Goal: Transaction & Acquisition: Register for event/course

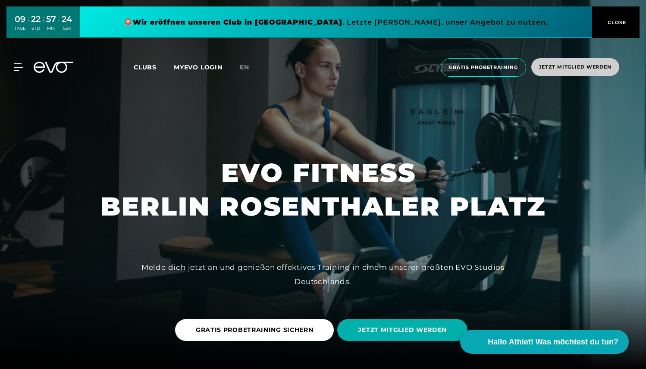
click at [570, 64] on span "Jetzt Mitglied werden" at bounding box center [575, 66] width 72 height 7
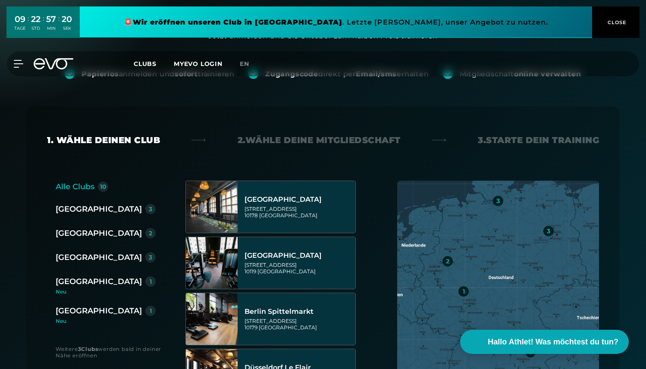
scroll to position [100, 0]
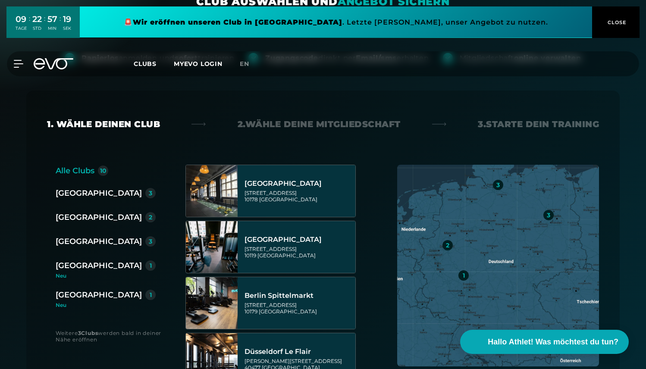
click at [59, 193] on div "[GEOGRAPHIC_DATA]" at bounding box center [99, 193] width 86 height 12
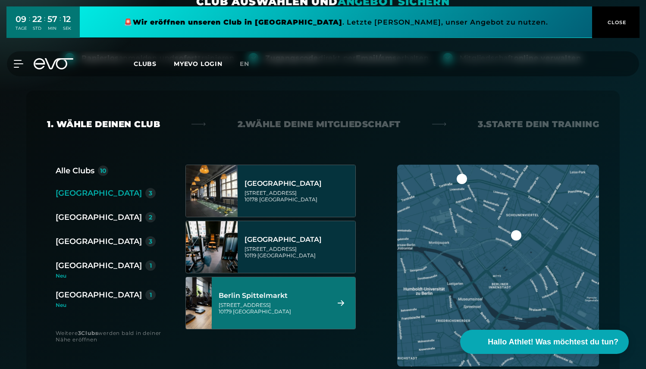
click at [305, 311] on div "[STREET_ADDRESS]" at bounding box center [272, 308] width 108 height 13
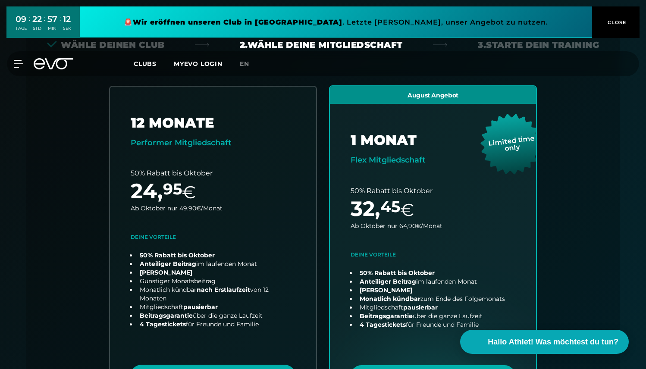
scroll to position [190, 0]
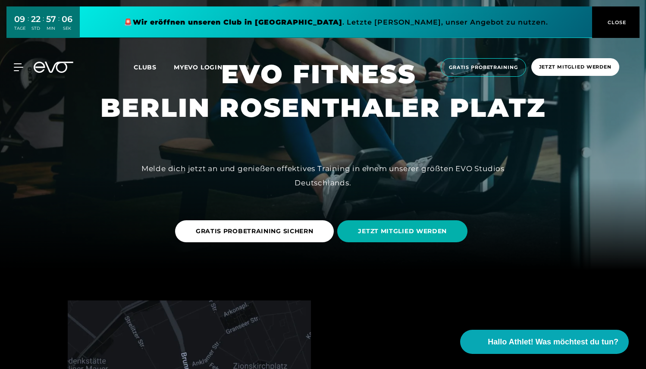
scroll to position [140, 0]
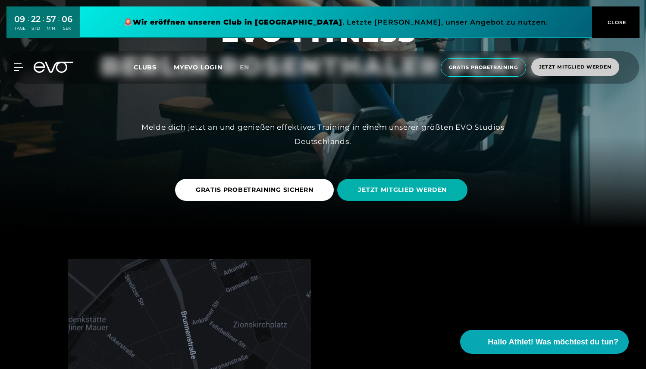
click at [546, 68] on span "Jetzt Mitglied werden" at bounding box center [575, 66] width 72 height 7
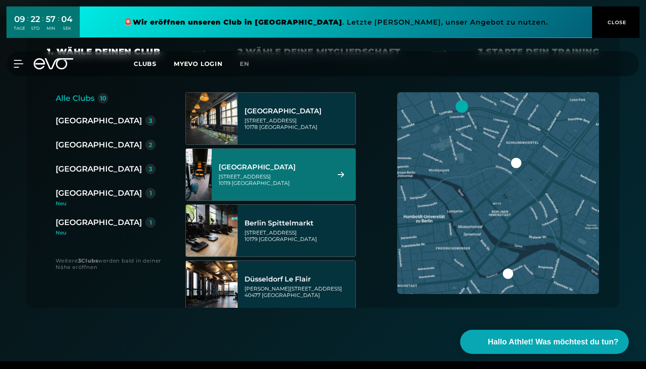
click at [291, 166] on div "[GEOGRAPHIC_DATA]" at bounding box center [272, 167] width 108 height 9
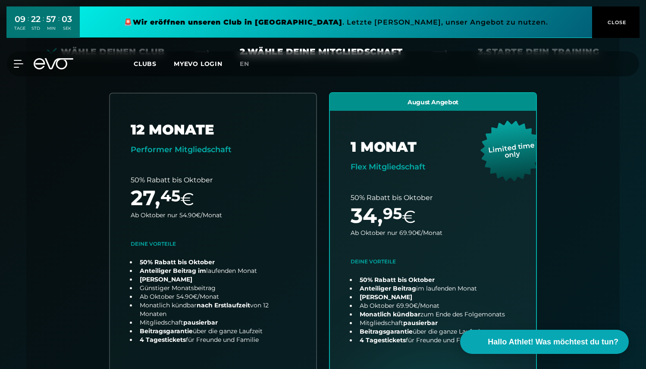
scroll to position [190, 0]
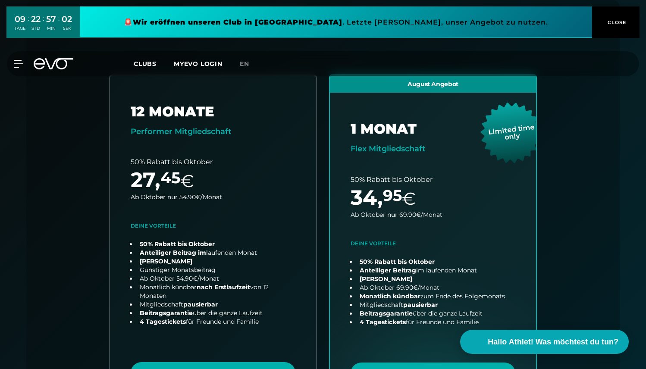
click at [62, 159] on div "Alle Clubs 10 [GEOGRAPHIC_DATA] 3 [GEOGRAPHIC_DATA] 2 [GEOGRAPHIC_DATA] 3 [GEOG…" at bounding box center [323, 251] width 552 height 355
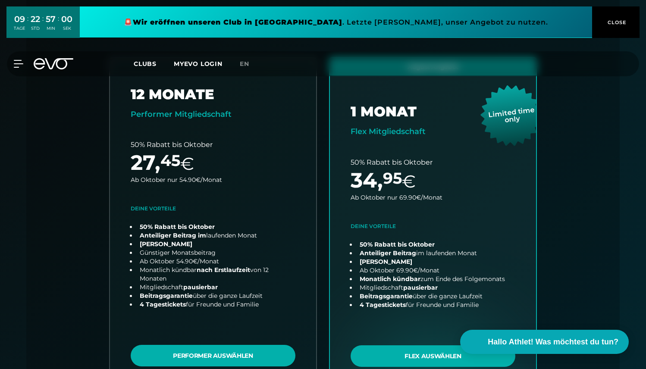
click at [83, 216] on div "Alle Clubs 10 [GEOGRAPHIC_DATA] 3 [GEOGRAPHIC_DATA] 2 [GEOGRAPHIC_DATA] 3 [GEOG…" at bounding box center [323, 234] width 552 height 355
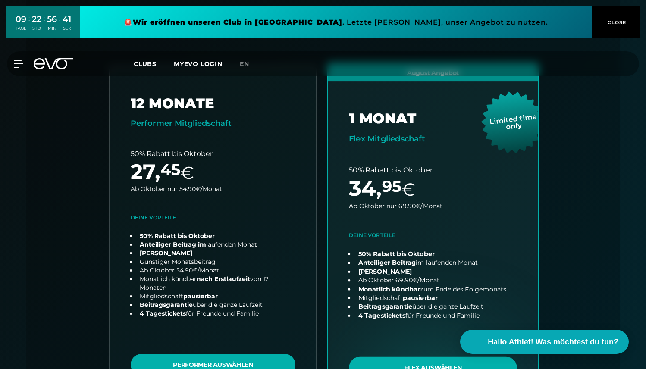
scroll to position [201, 0]
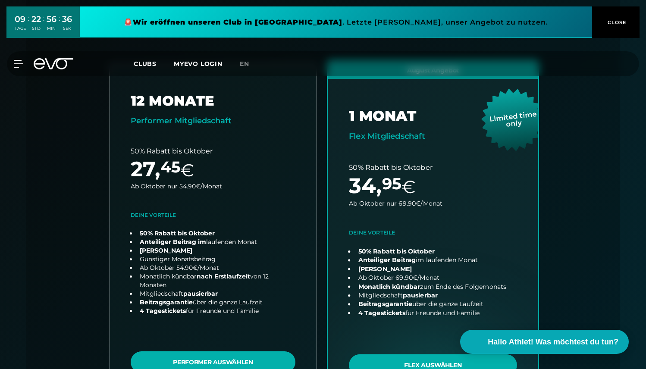
click at [428, 200] on link "choose plan" at bounding box center [433, 230] width 210 height 339
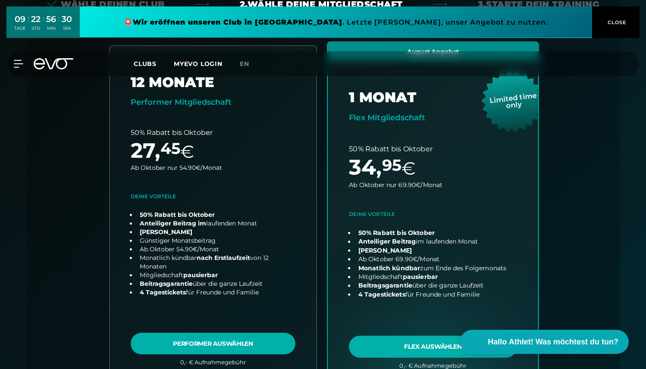
scroll to position [218, 0]
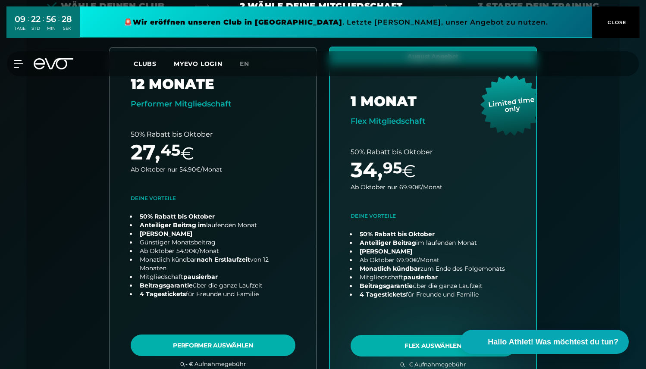
click at [574, 103] on div "Alle Clubs 10 [GEOGRAPHIC_DATA] 3 [GEOGRAPHIC_DATA] 2 [GEOGRAPHIC_DATA] 3 [GEOG…" at bounding box center [323, 224] width 552 height 355
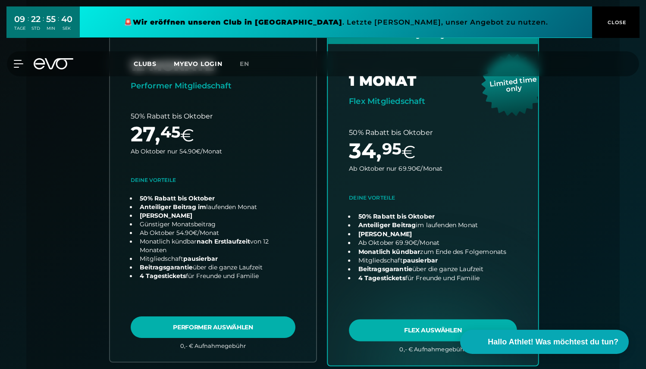
scroll to position [237, 0]
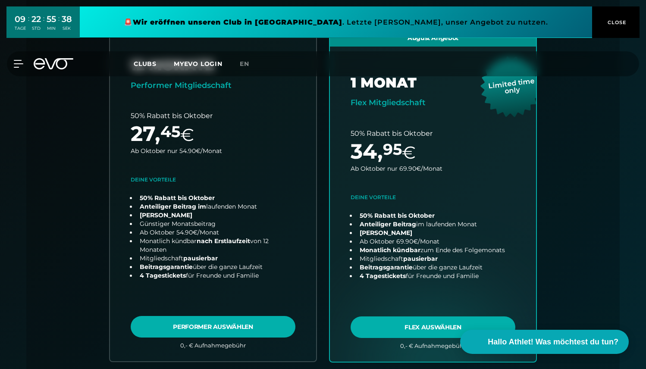
click at [562, 172] on div "Alle Clubs 10 [GEOGRAPHIC_DATA] 3 [GEOGRAPHIC_DATA] 2 [GEOGRAPHIC_DATA] 3 [GEOG…" at bounding box center [323, 205] width 552 height 355
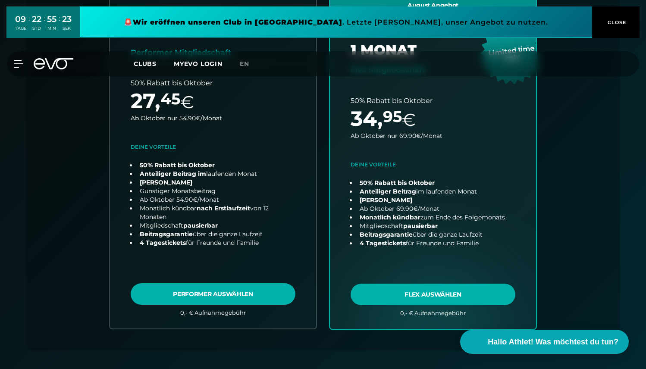
scroll to position [298, 0]
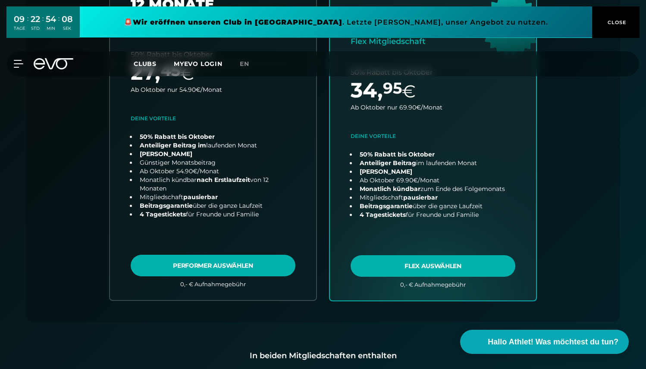
click at [62, 114] on div "Alle Clubs 10 [GEOGRAPHIC_DATA] 3 [GEOGRAPHIC_DATA] 2 [GEOGRAPHIC_DATA] 3 [GEOG…" at bounding box center [323, 144] width 552 height 355
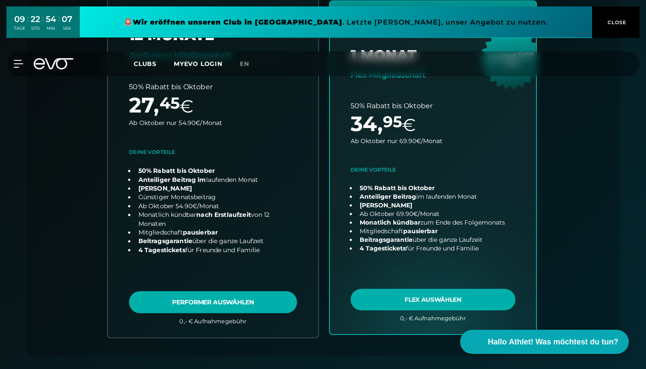
scroll to position [254, 0]
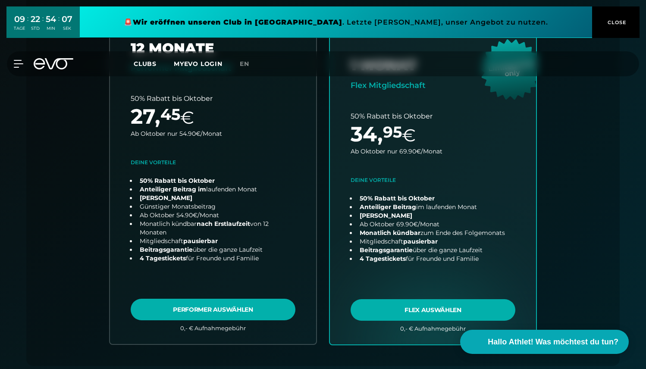
click at [100, 170] on div "Alle Clubs 10 [GEOGRAPHIC_DATA] 3 [GEOGRAPHIC_DATA] 2 [GEOGRAPHIC_DATA] 3 [GEOG…" at bounding box center [323, 188] width 552 height 355
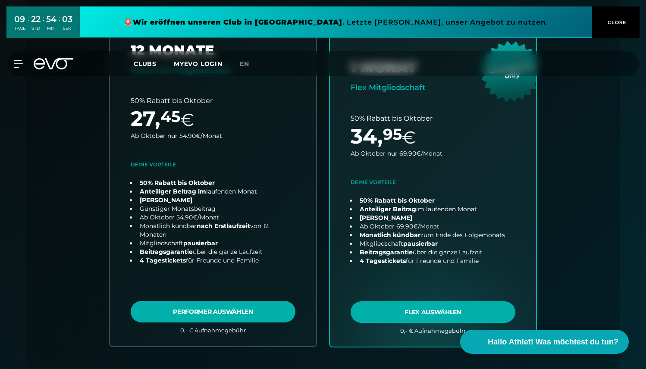
scroll to position [250, 0]
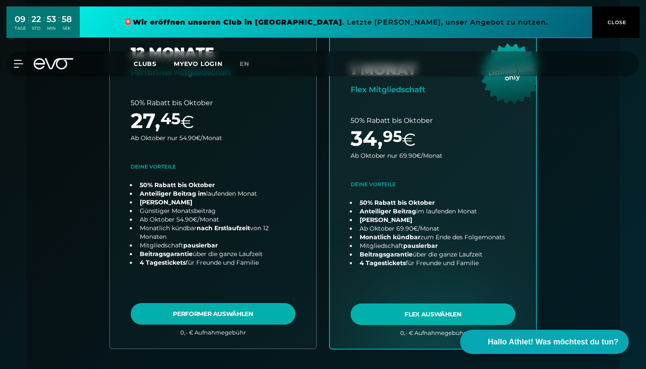
click at [80, 159] on div "Alle Clubs 10 [GEOGRAPHIC_DATA] 3 [GEOGRAPHIC_DATA] 2 [GEOGRAPHIC_DATA] 3 [GEOG…" at bounding box center [323, 192] width 552 height 355
click at [598, 244] on div "Alle Clubs 10 [GEOGRAPHIC_DATA] 3 [GEOGRAPHIC_DATA] 2 [GEOGRAPHIC_DATA] 3 [GEOG…" at bounding box center [323, 192] width 552 height 355
click at [82, 177] on div "Alle Clubs 10 [GEOGRAPHIC_DATA] 3 [GEOGRAPHIC_DATA] 2 [GEOGRAPHIC_DATA] 3 [GEOG…" at bounding box center [323, 192] width 552 height 355
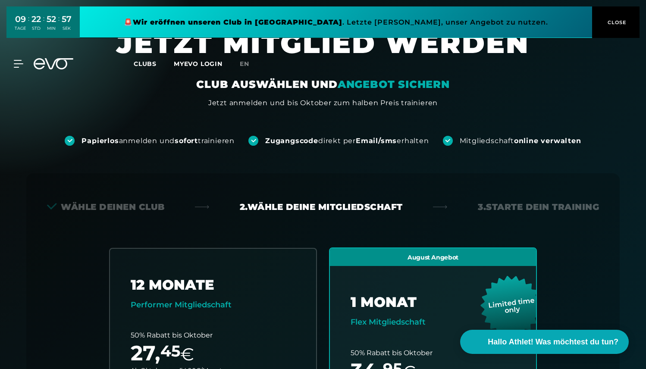
scroll to position [0, 0]
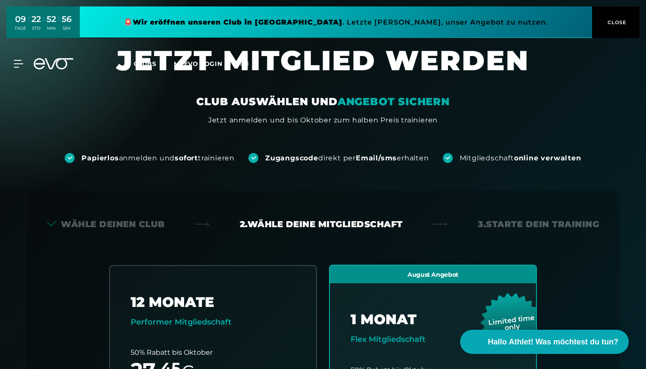
click at [616, 22] on span "CLOSE" at bounding box center [615, 23] width 21 height 8
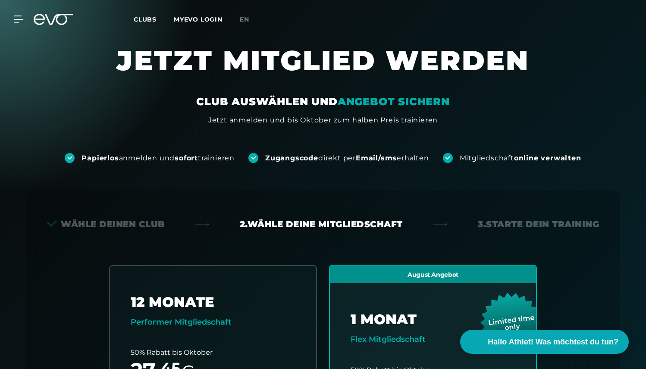
click at [62, 11] on div "MyEVO Login Über EVO Mitgliedschaften Probetraining TAGESPASS EVO Studios [GEOG…" at bounding box center [323, 19] width 642 height 25
click at [53, 18] on icon at bounding box center [59, 19] width 28 height 11
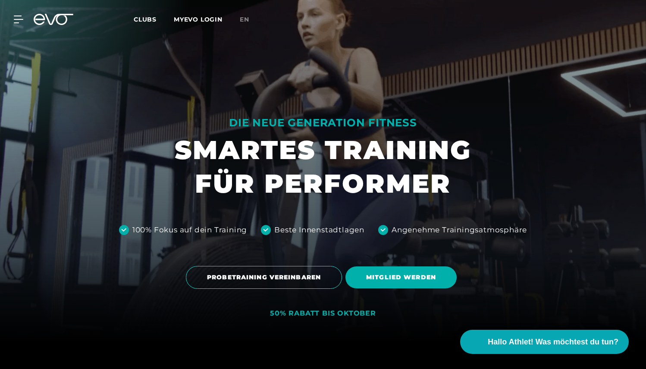
scroll to position [34, 0]
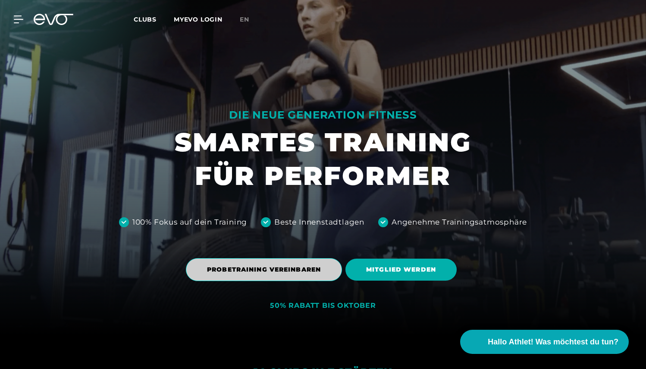
click at [294, 262] on span "PROBETRAINING VEREINBAREN" at bounding box center [264, 269] width 156 height 23
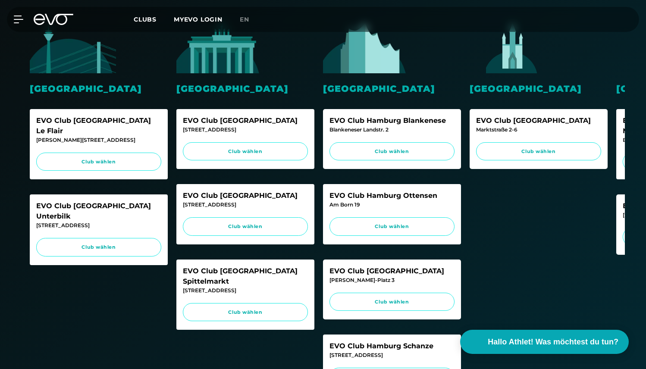
scroll to position [247, 0]
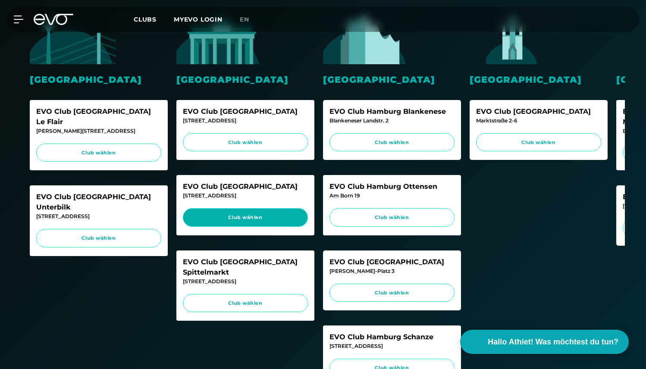
click at [259, 212] on link "Club wählen" at bounding box center [245, 217] width 125 height 19
